Goal: Task Accomplishment & Management: Use online tool/utility

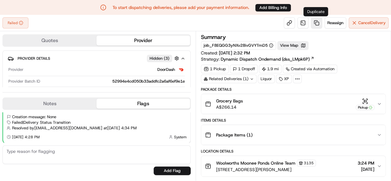
click at [316, 24] on link at bounding box center [316, 22] width 11 height 11
